Goal: Task Accomplishment & Management: Manage account settings

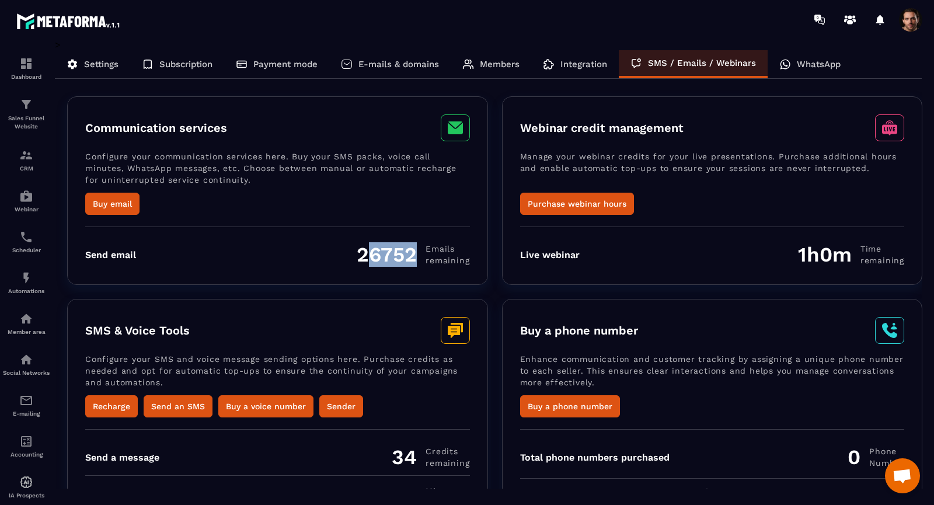
drag, startPoint x: 370, startPoint y: 253, endPoint x: 414, endPoint y: 255, distance: 44.4
click at [414, 255] on div "26752 Emails remaining" at bounding box center [413, 254] width 113 height 25
click at [434, 285] on div "Communication services Configure your communication services here. Buy your SMS…" at bounding box center [489, 315] width 868 height 449
click at [381, 253] on div "26752 Emails remaining" at bounding box center [413, 254] width 113 height 25
drag, startPoint x: 359, startPoint y: 253, endPoint x: 416, endPoint y: 253, distance: 57.2
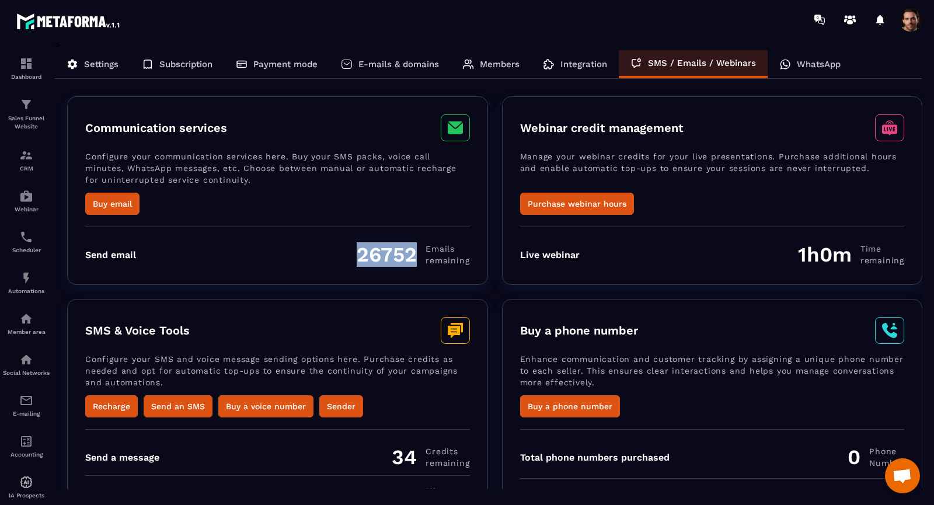
click at [416, 253] on div "26752 Emails remaining" at bounding box center [413, 254] width 113 height 25
